Goal: Task Accomplishment & Management: Check status

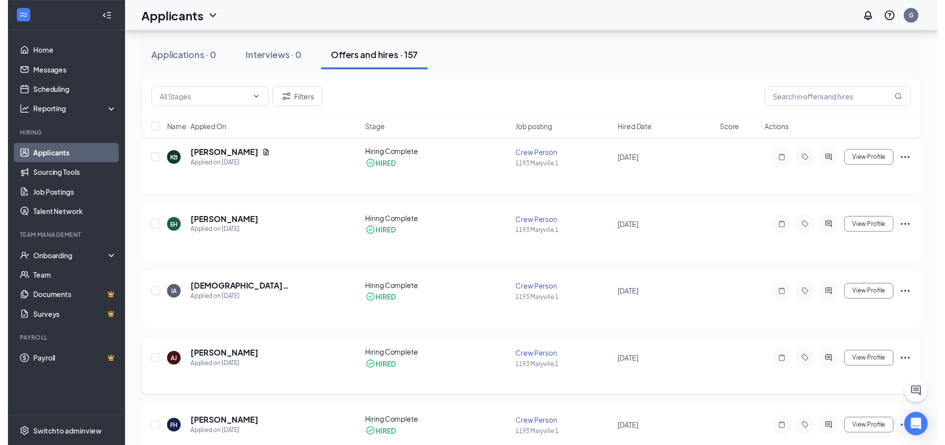
scroll to position [50, 0]
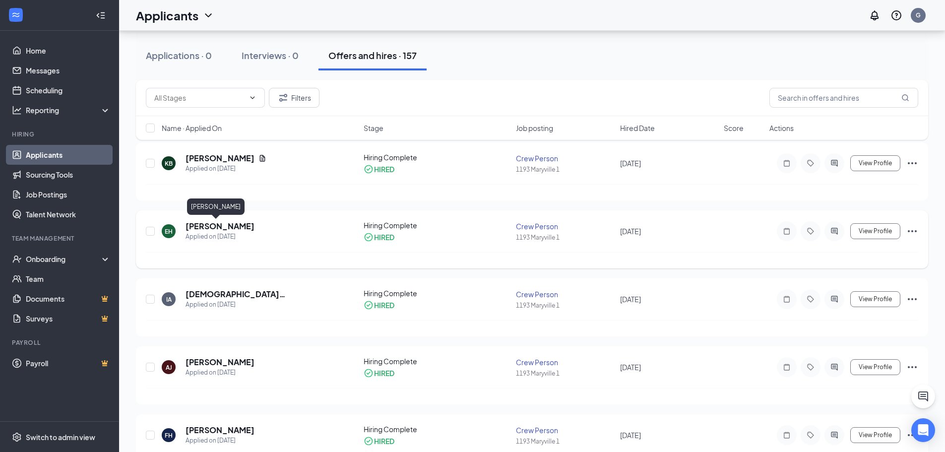
click at [209, 224] on h5 "[PERSON_NAME]" at bounding box center [220, 226] width 69 height 11
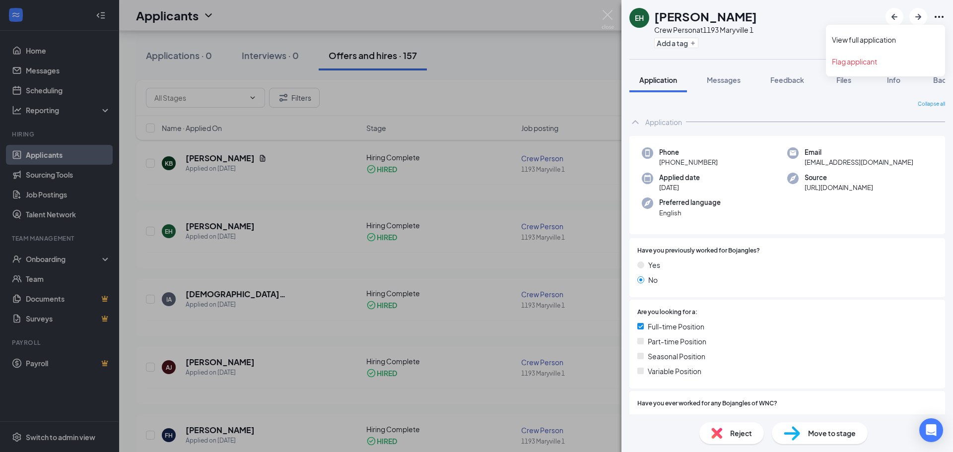
click at [940, 14] on icon "Ellipses" at bounding box center [939, 17] width 12 height 12
click at [889, 39] on link "View full application" at bounding box center [885, 40] width 107 height 10
click at [230, 335] on div "EH Elisha Hall Crew Person at 1193 Maryville 1 Add a tag Application Messages F…" at bounding box center [476, 226] width 953 height 452
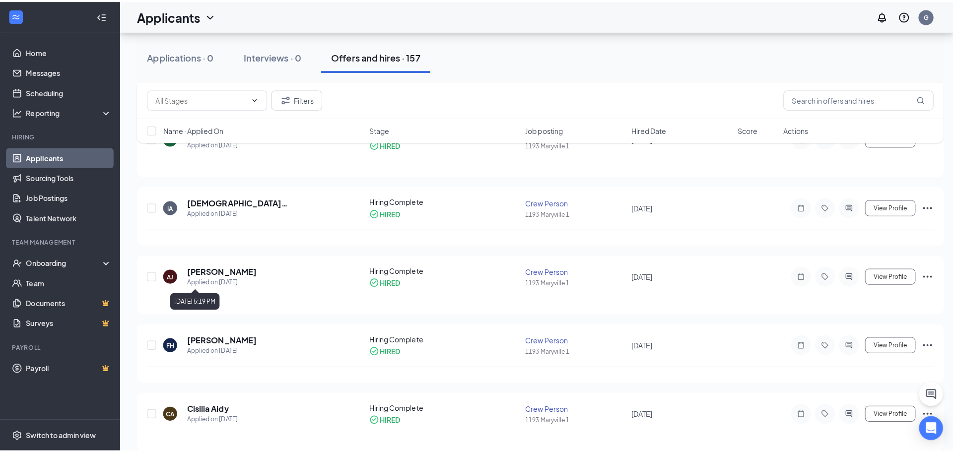
scroll to position [149, 0]
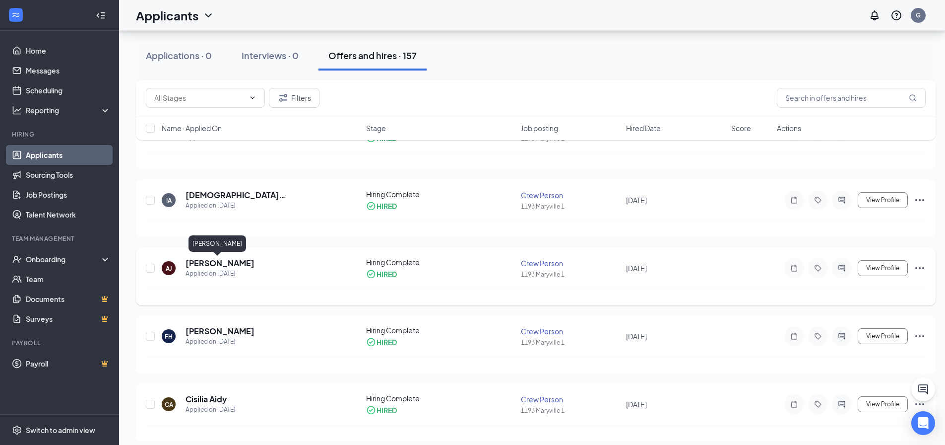
click at [224, 263] on h5 "Amy Johnson" at bounding box center [220, 263] width 69 height 11
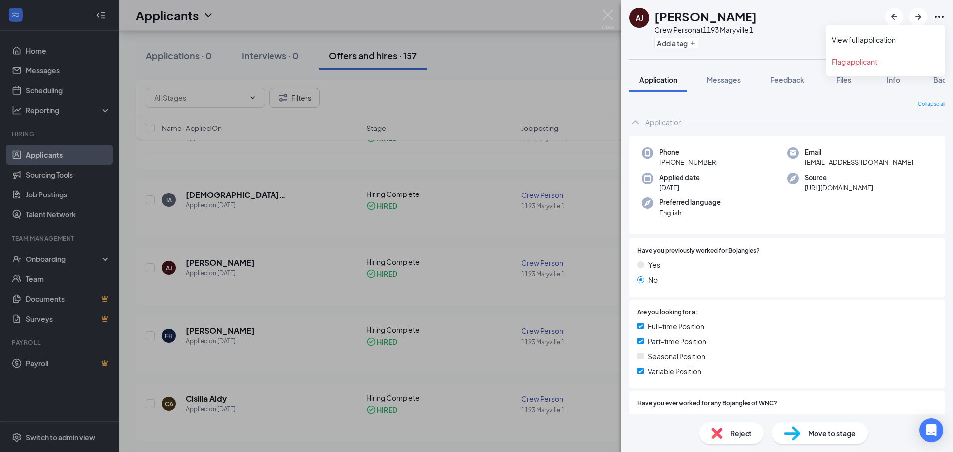
click at [934, 11] on icon "Ellipses" at bounding box center [939, 17] width 12 height 12
click at [896, 38] on link "View full application" at bounding box center [885, 40] width 107 height 10
drag, startPoint x: 309, startPoint y: 323, endPoint x: 256, endPoint y: 362, distance: 66.4
click at [309, 323] on div "AJ Amy Johnson Crew Person at 1193 Maryville 1 Add a tag Application Messages F…" at bounding box center [476, 226] width 953 height 452
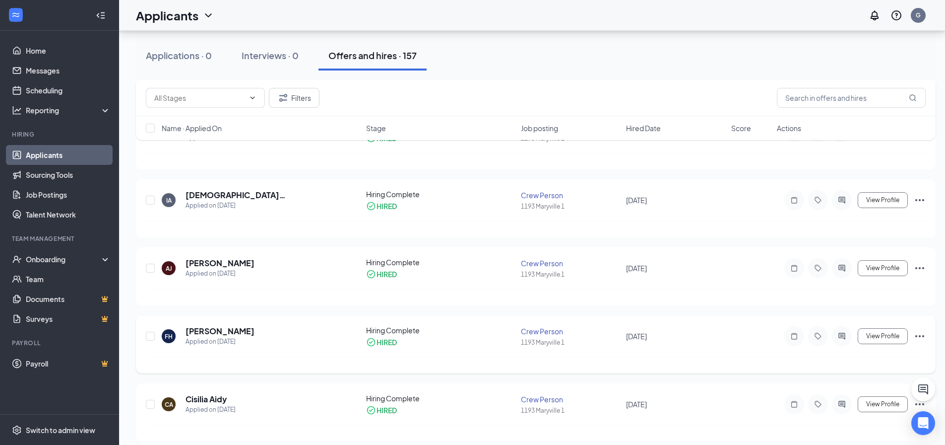
click at [183, 331] on div "FH Felicia Hurt Applied on Sep 4" at bounding box center [261, 336] width 199 height 21
click at [195, 329] on h5 "Felicia Hurt" at bounding box center [220, 331] width 69 height 11
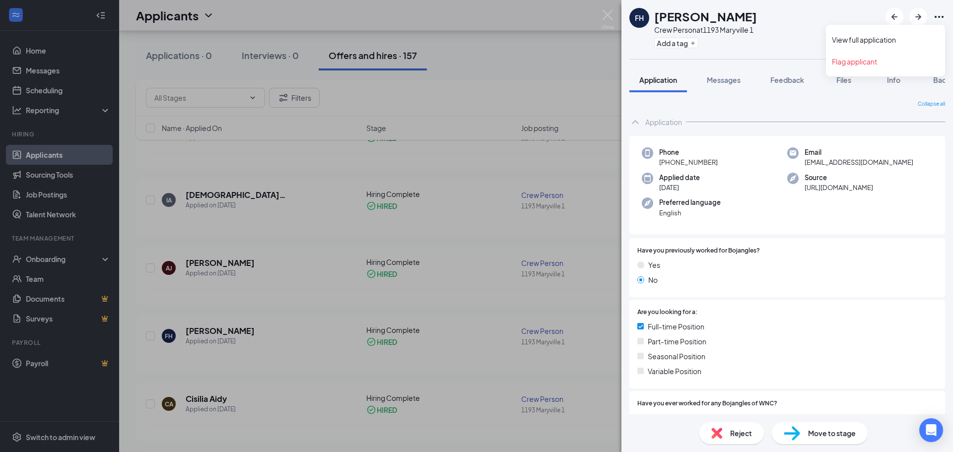
click at [943, 18] on icon "Ellipses" at bounding box center [939, 17] width 12 height 12
click at [872, 45] on link "View full application" at bounding box center [885, 40] width 107 height 10
click at [314, 390] on div "FH Felicia Hurt Crew Person at 1193 Maryville 1 Add a tag Application Messages …" at bounding box center [476, 226] width 953 height 452
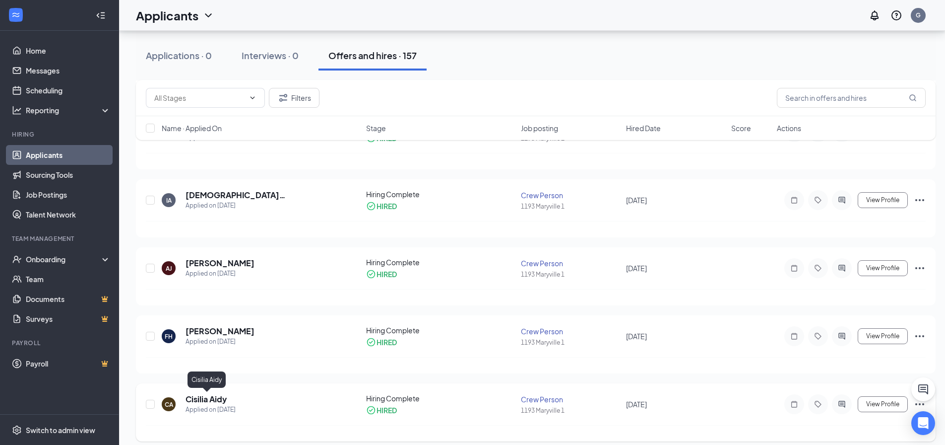
click at [214, 403] on h5 "Cisilia Aidy" at bounding box center [206, 399] width 41 height 11
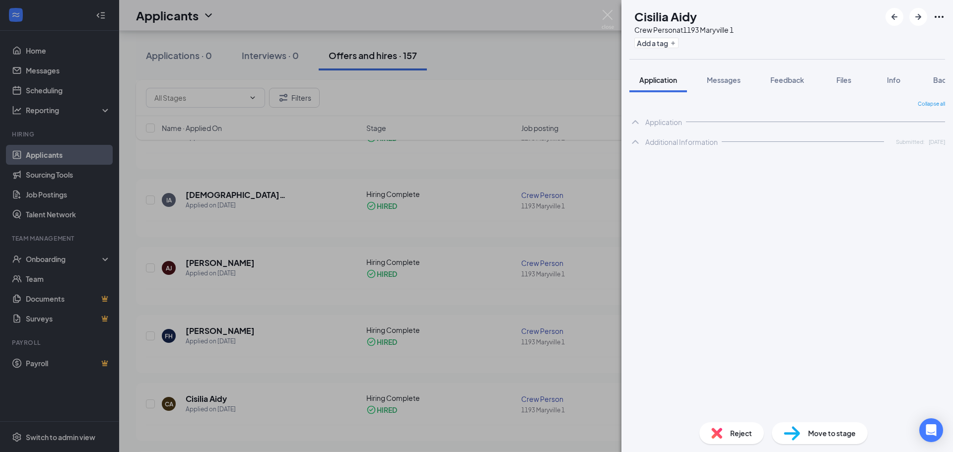
click at [943, 14] on icon "Ellipses" at bounding box center [939, 17] width 12 height 12
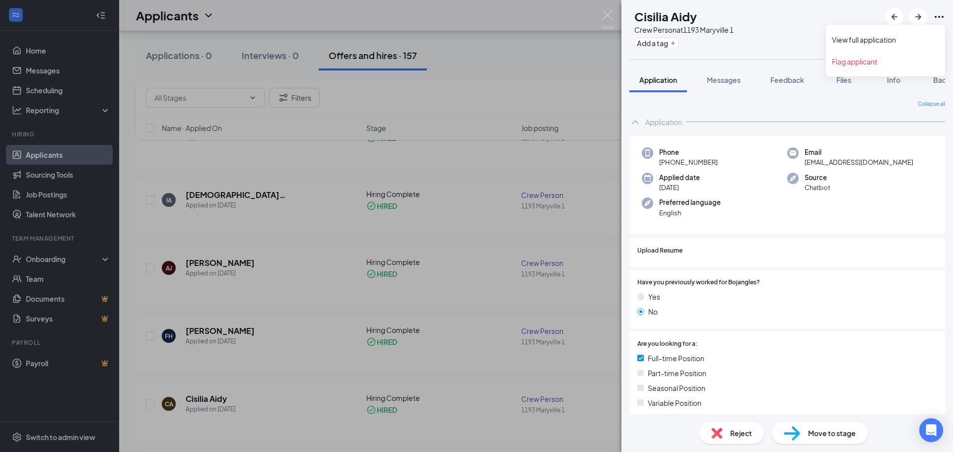
click at [937, 14] on icon "Ellipses" at bounding box center [939, 17] width 12 height 12
click at [860, 37] on div "CA Cisilia Aidy Crew Person at 1193 Maryville 1 Add a tag" at bounding box center [787, 29] width 332 height 59
click at [888, 40] on link "View full application" at bounding box center [885, 40] width 107 height 10
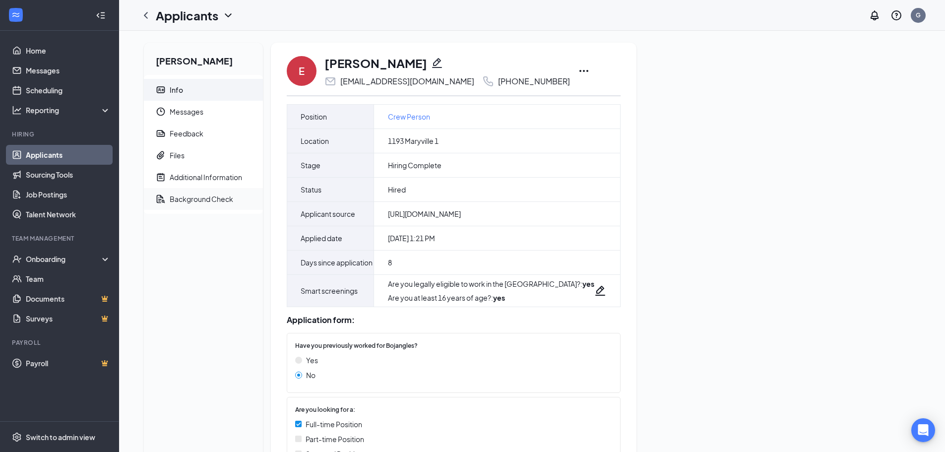
click at [194, 201] on div "Background Check" at bounding box center [202, 199] width 64 height 10
click at [218, 198] on div "Background Check" at bounding box center [202, 199] width 64 height 10
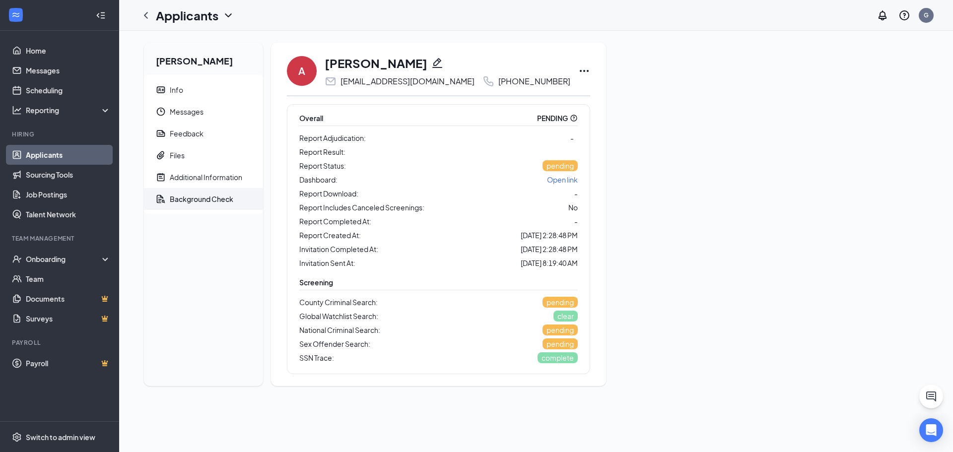
click at [570, 119] on icon "QuestionInfo" at bounding box center [573, 118] width 6 height 6
click at [578, 69] on icon "Ellipses" at bounding box center [584, 71] width 12 height 12
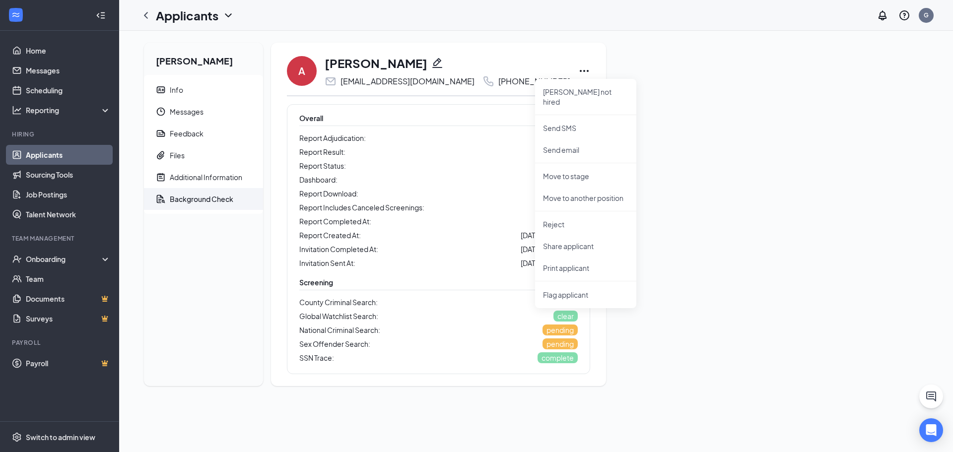
click at [741, 80] on div "Amy Johnson Info Messages Feedback Files Additional Information Background Chec…" at bounding box center [536, 218] width 800 height 351
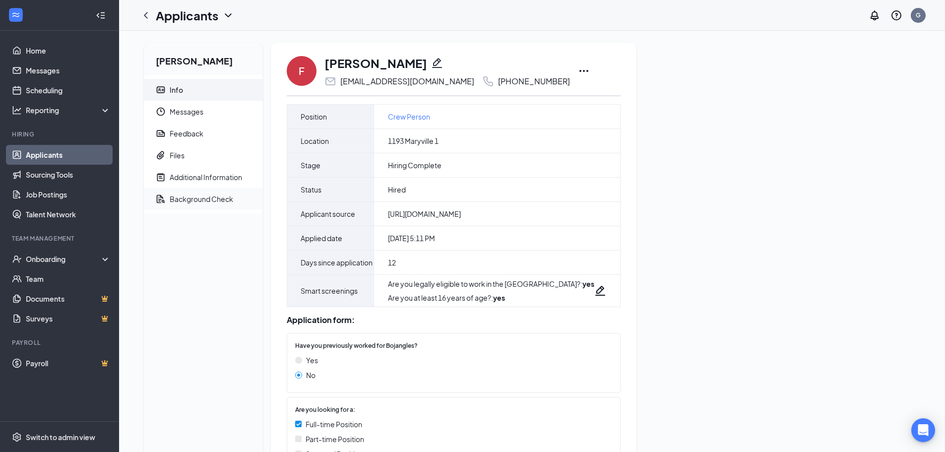
click at [212, 195] on div "Background Check" at bounding box center [202, 199] width 64 height 10
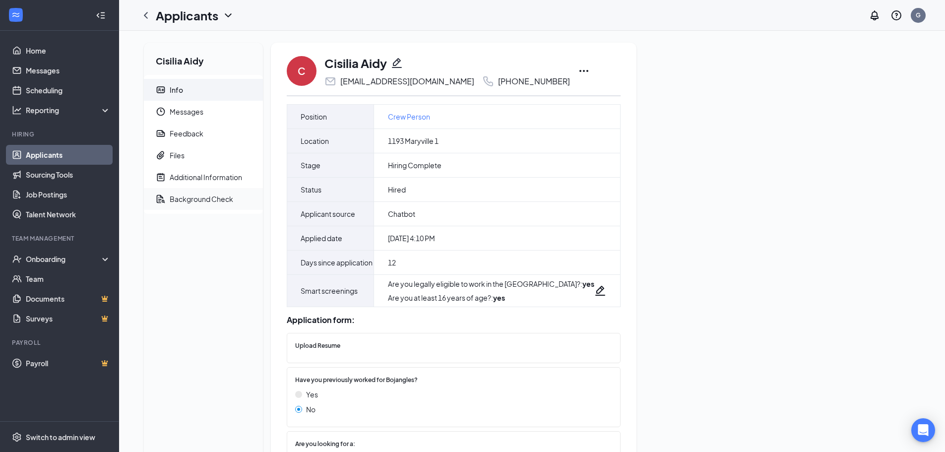
click at [203, 200] on div "Background Check" at bounding box center [202, 199] width 64 height 10
